Goal: Navigation & Orientation: Understand site structure

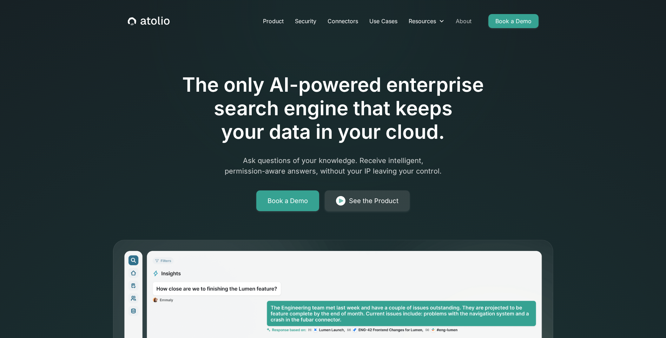
click at [462, 20] on link "About" at bounding box center [463, 21] width 27 height 14
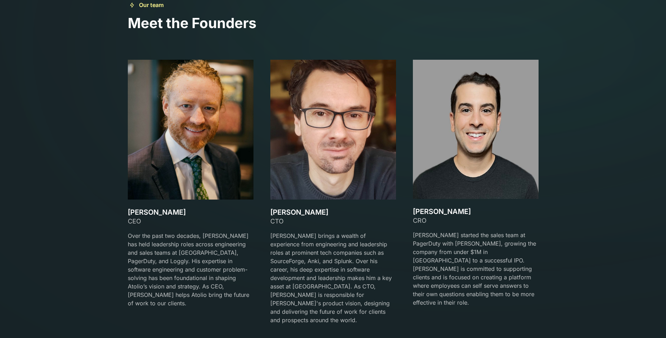
scroll to position [1089, 0]
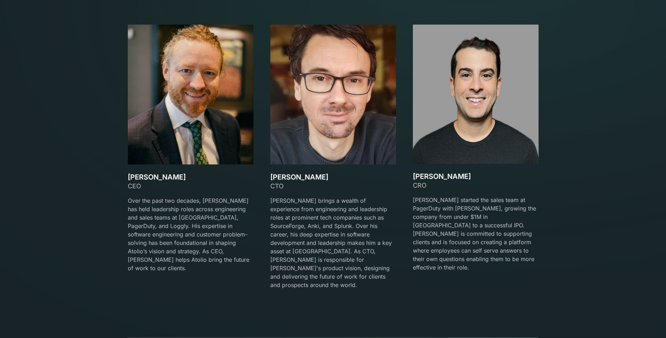
drag, startPoint x: 255, startPoint y: 57, endPoint x: 259, endPoint y: 209, distance: 152.8
click at [261, 214] on div "[PERSON_NAME] CEO Over the past two decades, [PERSON_NAME] has held leadership …" at bounding box center [333, 161] width 411 height 273
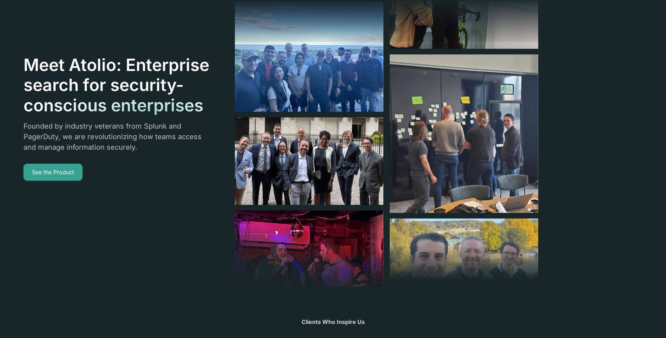
scroll to position [0, 0]
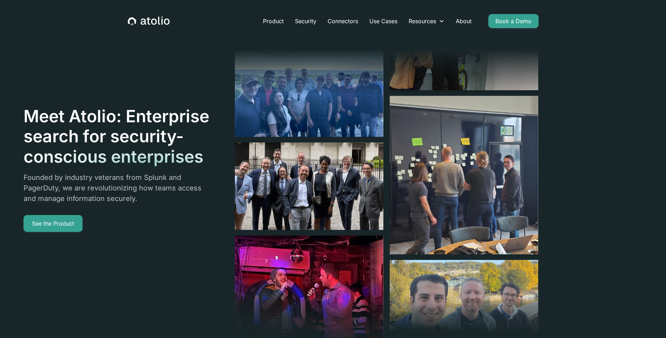
click at [150, 20] on icon "home" at bounding box center [149, 21] width 42 height 9
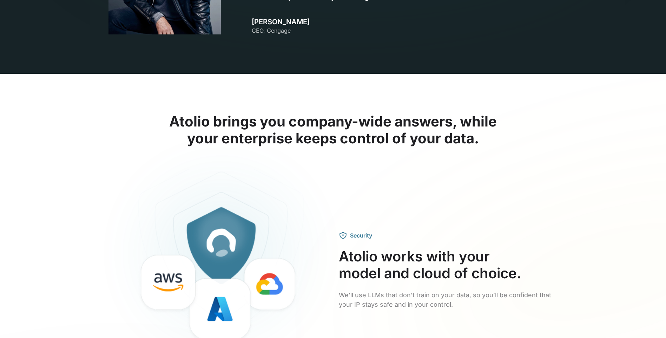
scroll to position [948, 0]
